Goal: Transaction & Acquisition: Subscribe to service/newsletter

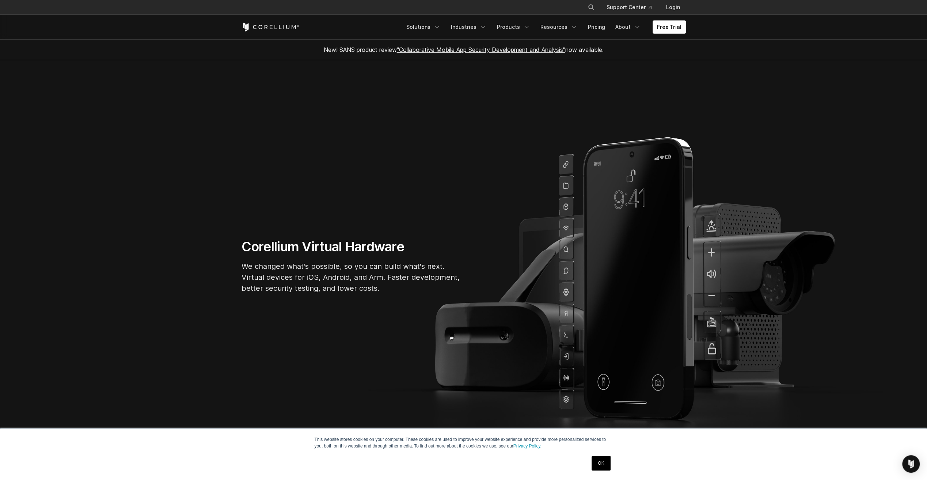
click at [653, 175] on section "Corellium Virtual Hardware We changed what's possible, so you can build what's …" at bounding box center [463, 269] width 927 height 418
click at [603, 29] on link "Pricing" at bounding box center [597, 26] width 26 height 13
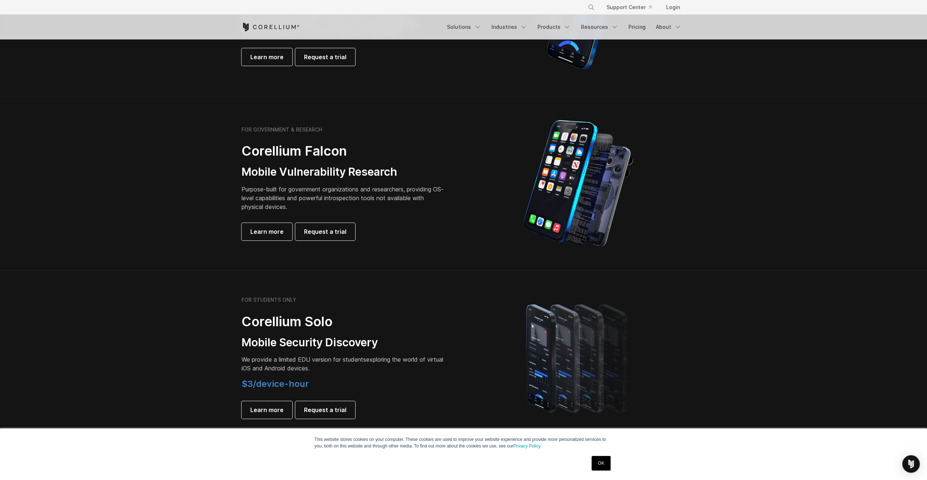
scroll to position [183, 0]
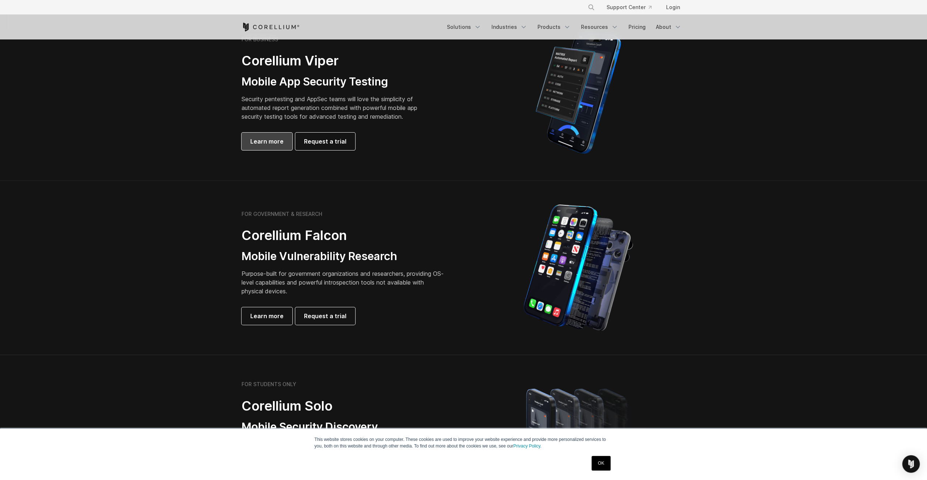
click at [267, 143] on span "Learn more" at bounding box center [266, 141] width 33 height 9
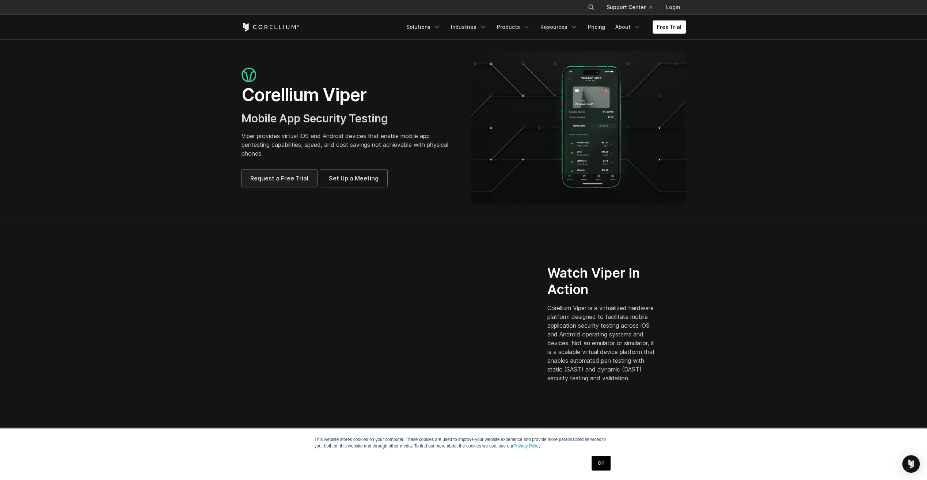
click at [302, 182] on span "Request a Free Trial" at bounding box center [279, 178] width 58 height 9
click at [671, 24] on link "Free Trial" at bounding box center [669, 26] width 33 height 13
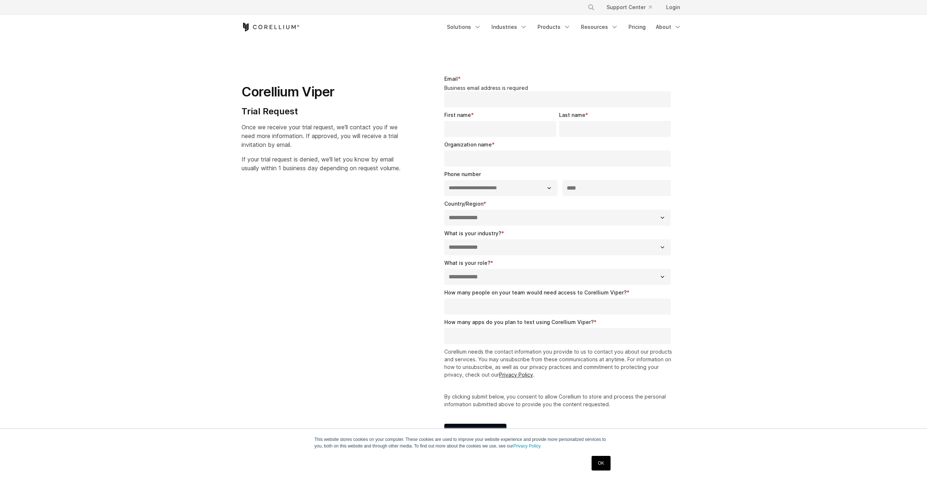
select select "**"
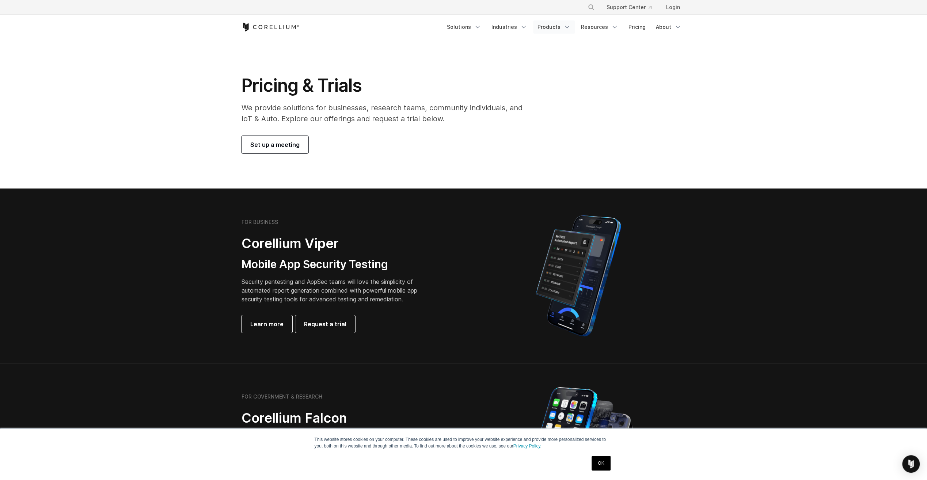
click at [559, 30] on link "Products" at bounding box center [554, 26] width 42 height 13
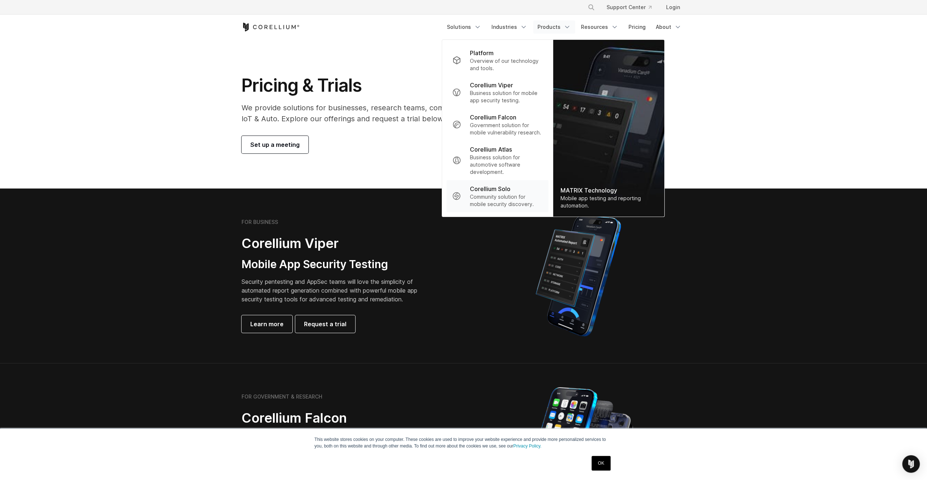
click at [514, 197] on p "Community solution for mobile security discovery." at bounding box center [506, 200] width 73 height 15
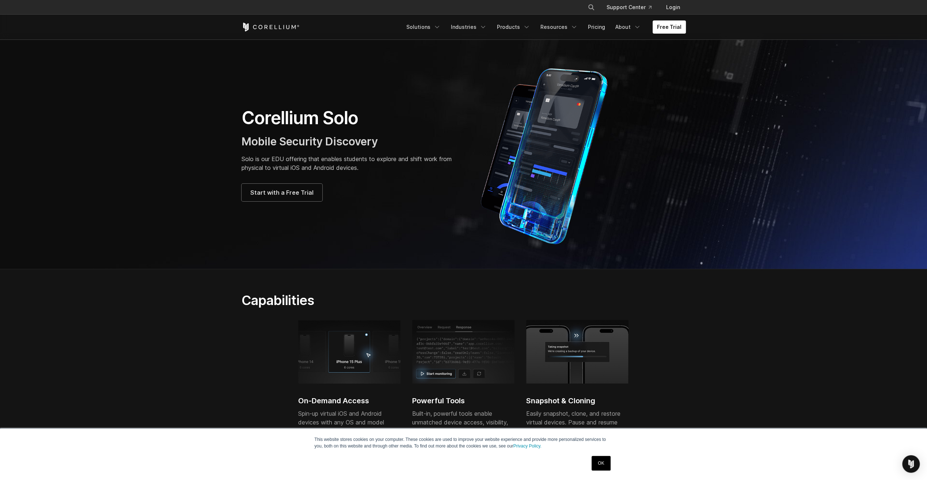
click at [481, 367] on img at bounding box center [463, 352] width 102 height 64
